Goal: Task Accomplishment & Management: Manage account settings

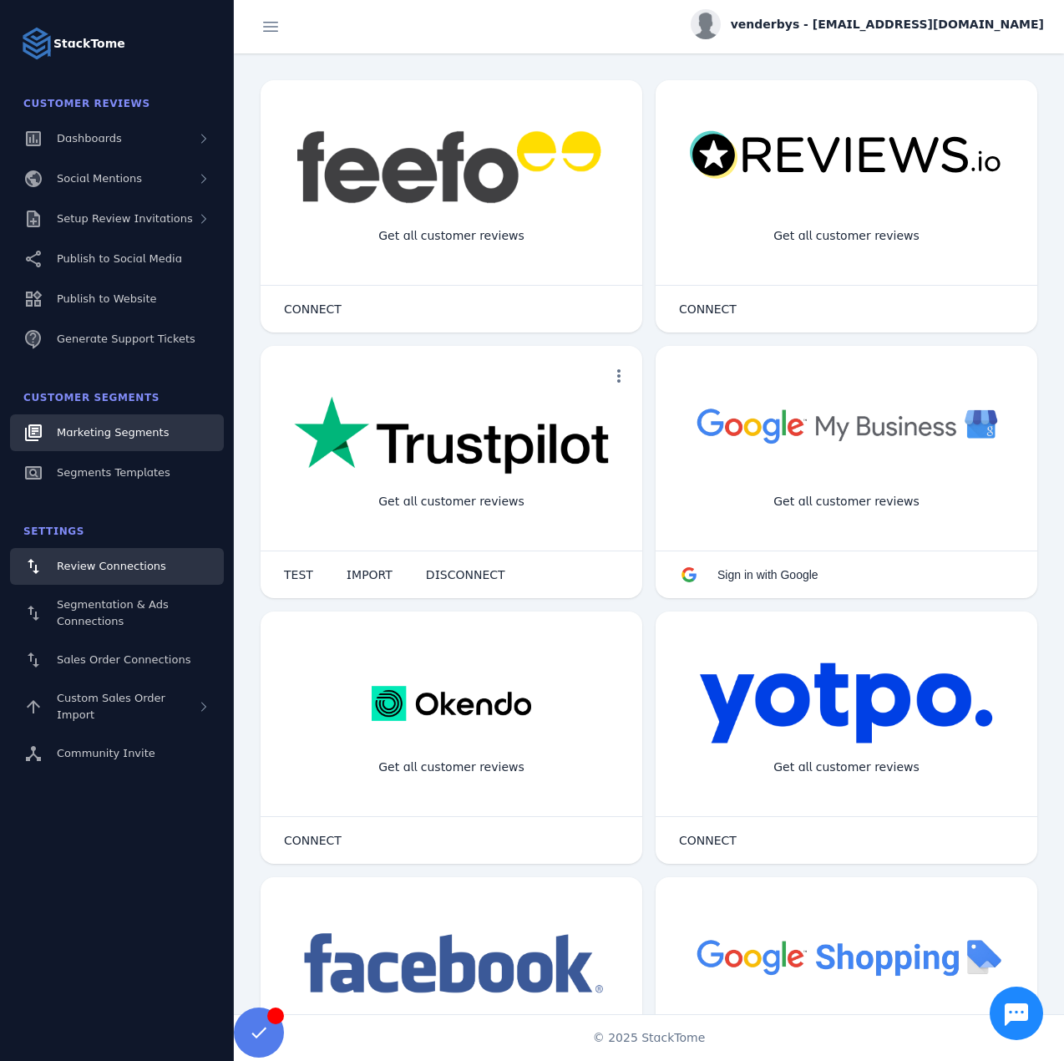
click at [142, 429] on span "Marketing Segments" at bounding box center [113, 432] width 112 height 13
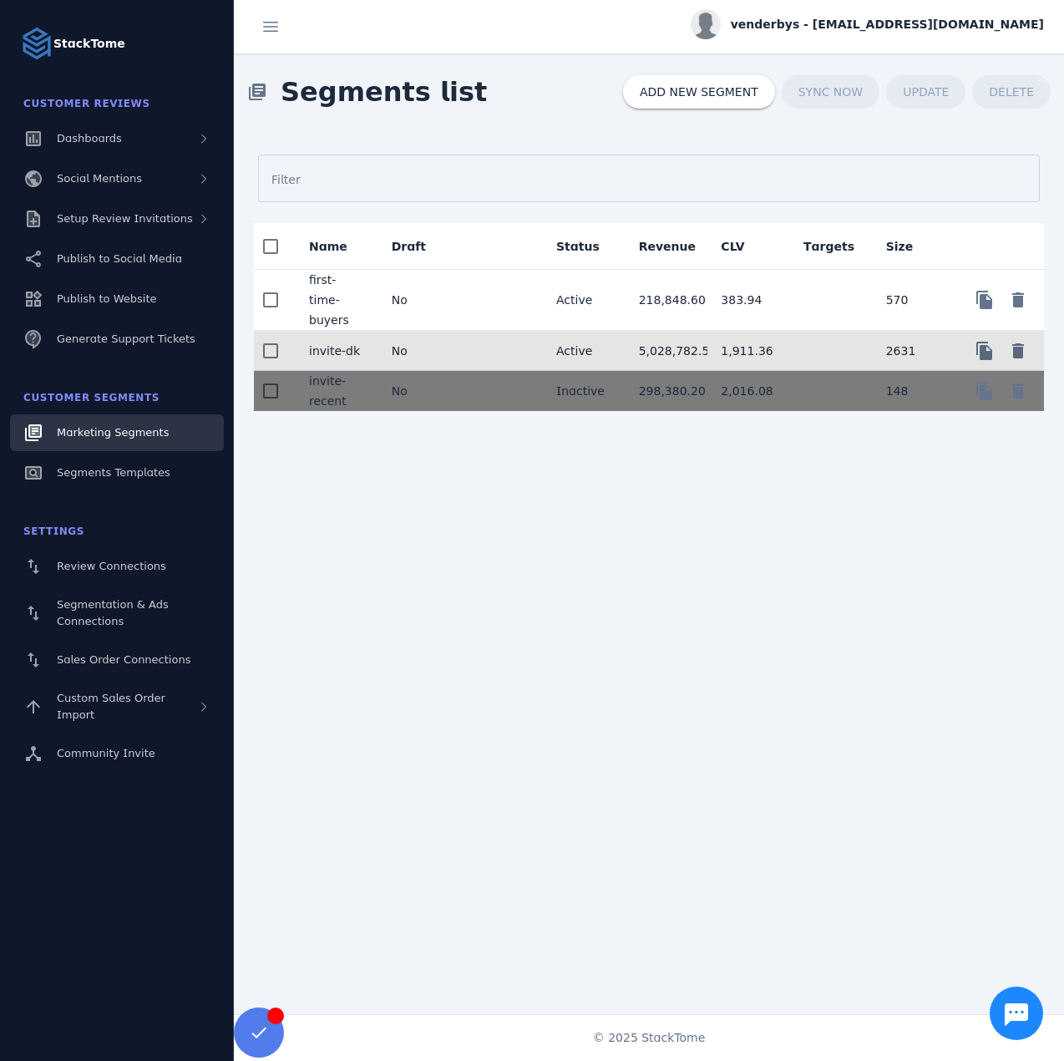
click at [451, 331] on mat-cell "No" at bounding box center [419, 351] width 83 height 40
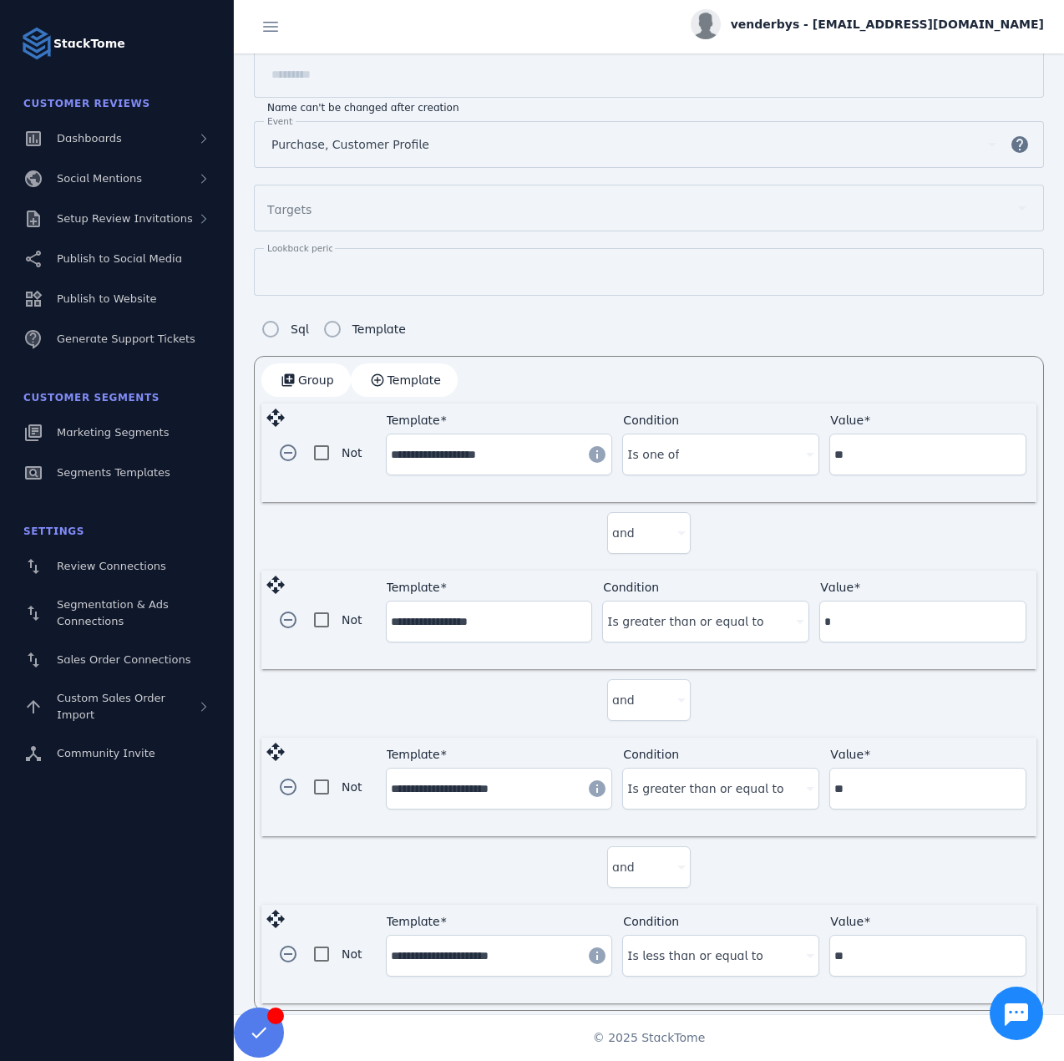
scroll to position [194, 0]
